Goal: Find specific page/section: Find specific page/section

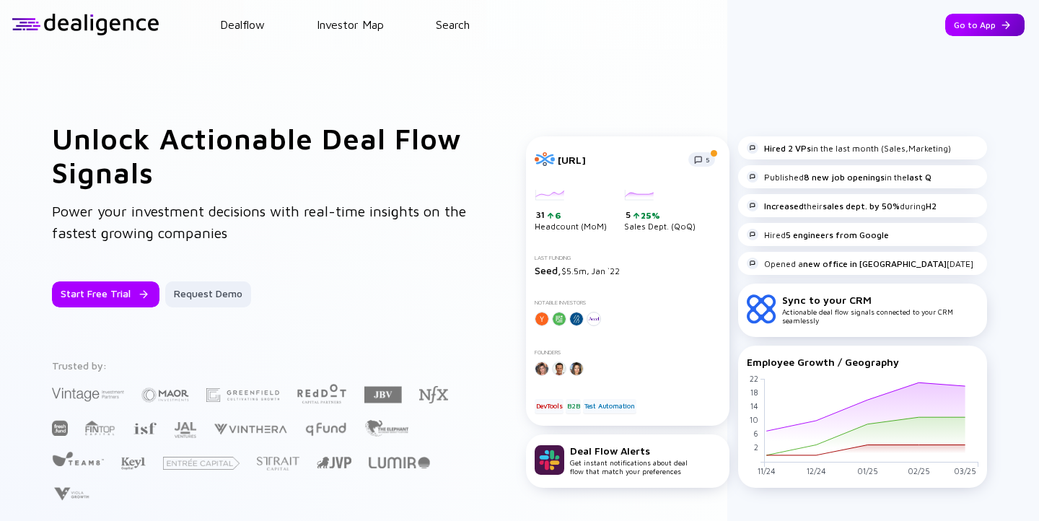
click at [993, 19] on div "Go to App" at bounding box center [984, 25] width 79 height 22
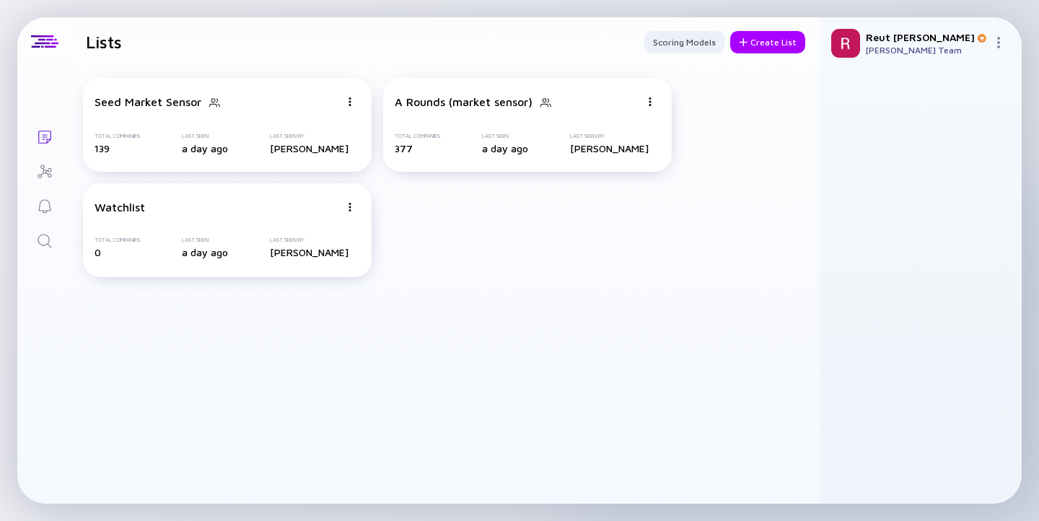
click at [48, 238] on icon "Search" at bounding box center [44, 240] width 17 height 17
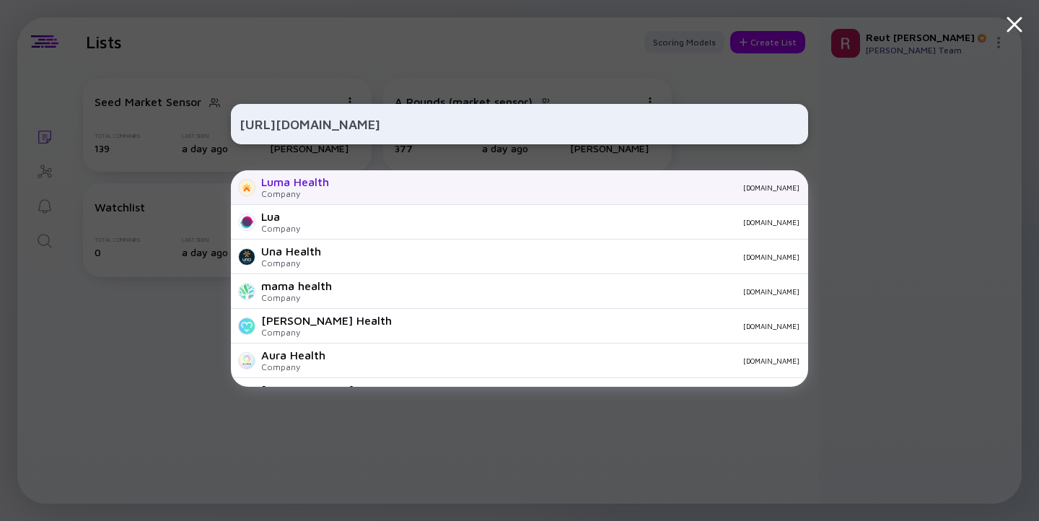
type input "[URL][DOMAIN_NAME]"
click at [371, 181] on div "Luma Health Company [DOMAIN_NAME]" at bounding box center [519, 187] width 577 height 35
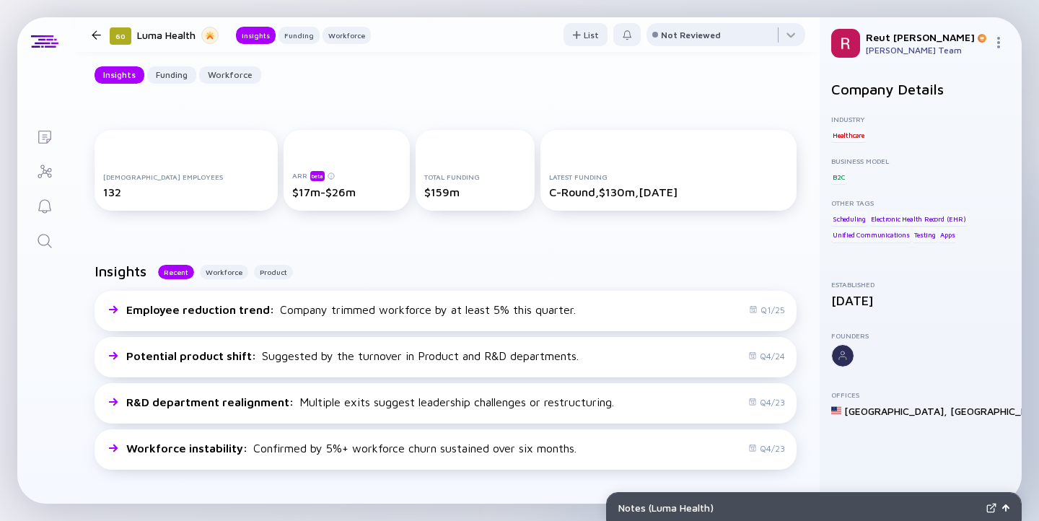
scroll to position [149, 0]
